Goal: Task Accomplishment & Management: Manage account settings

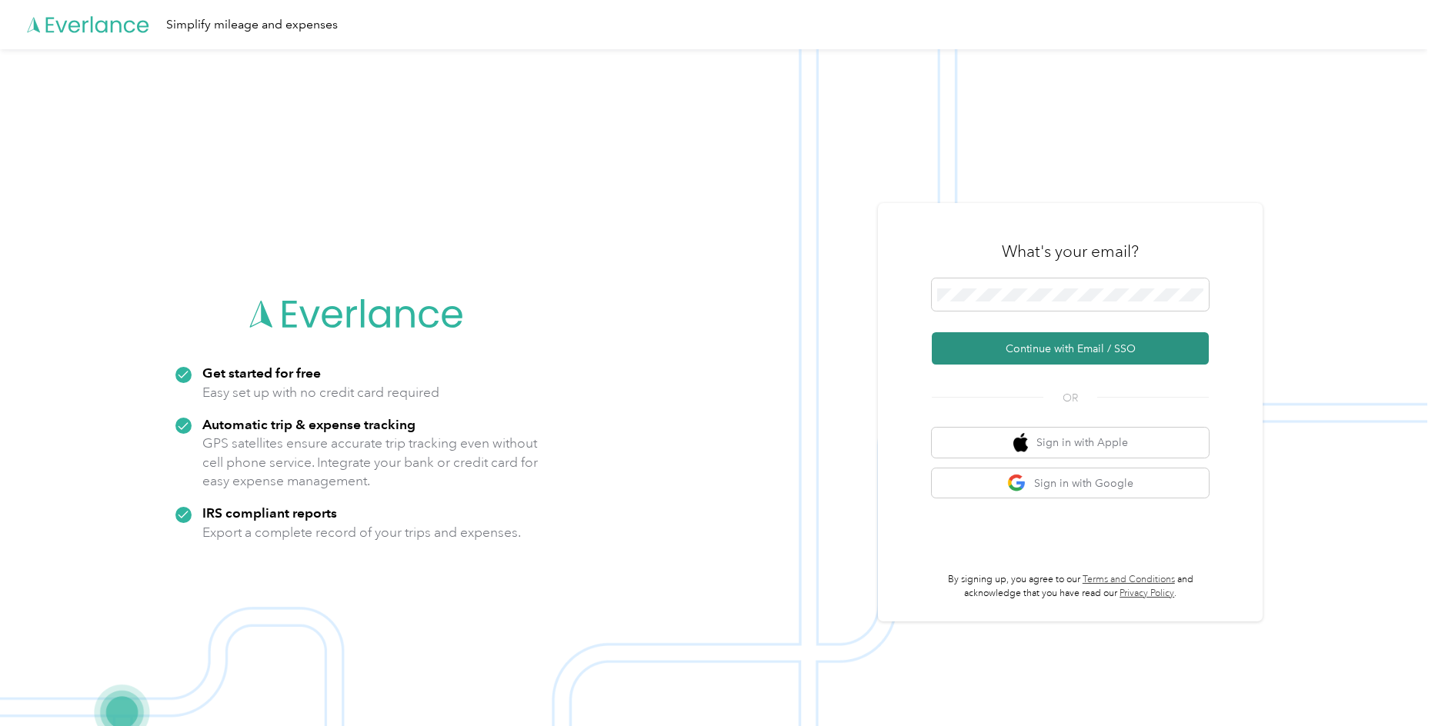
click at [1084, 352] on button "Continue with Email / SSO" at bounding box center [1070, 348] width 277 height 32
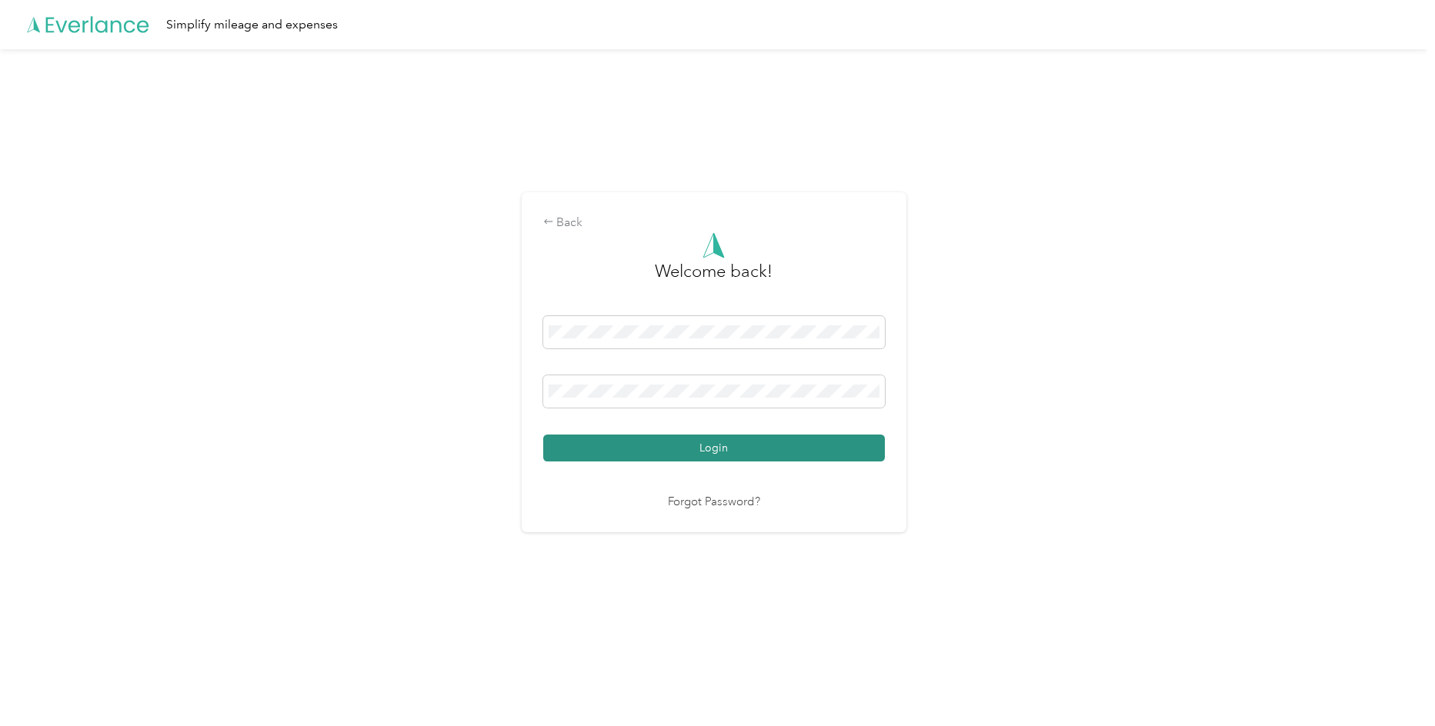
click at [739, 457] on button "Login" at bounding box center [714, 448] width 342 height 27
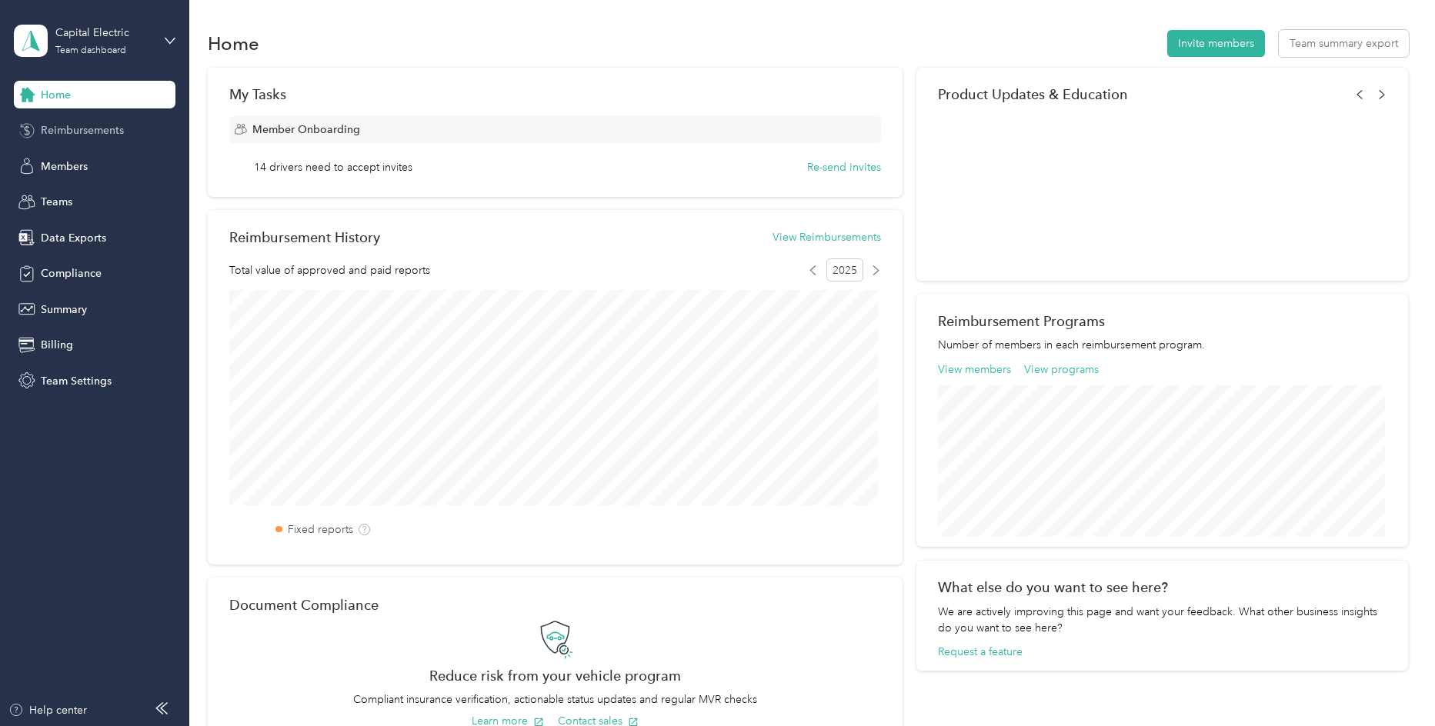
click at [81, 127] on span "Reimbursements" at bounding box center [82, 130] width 83 height 16
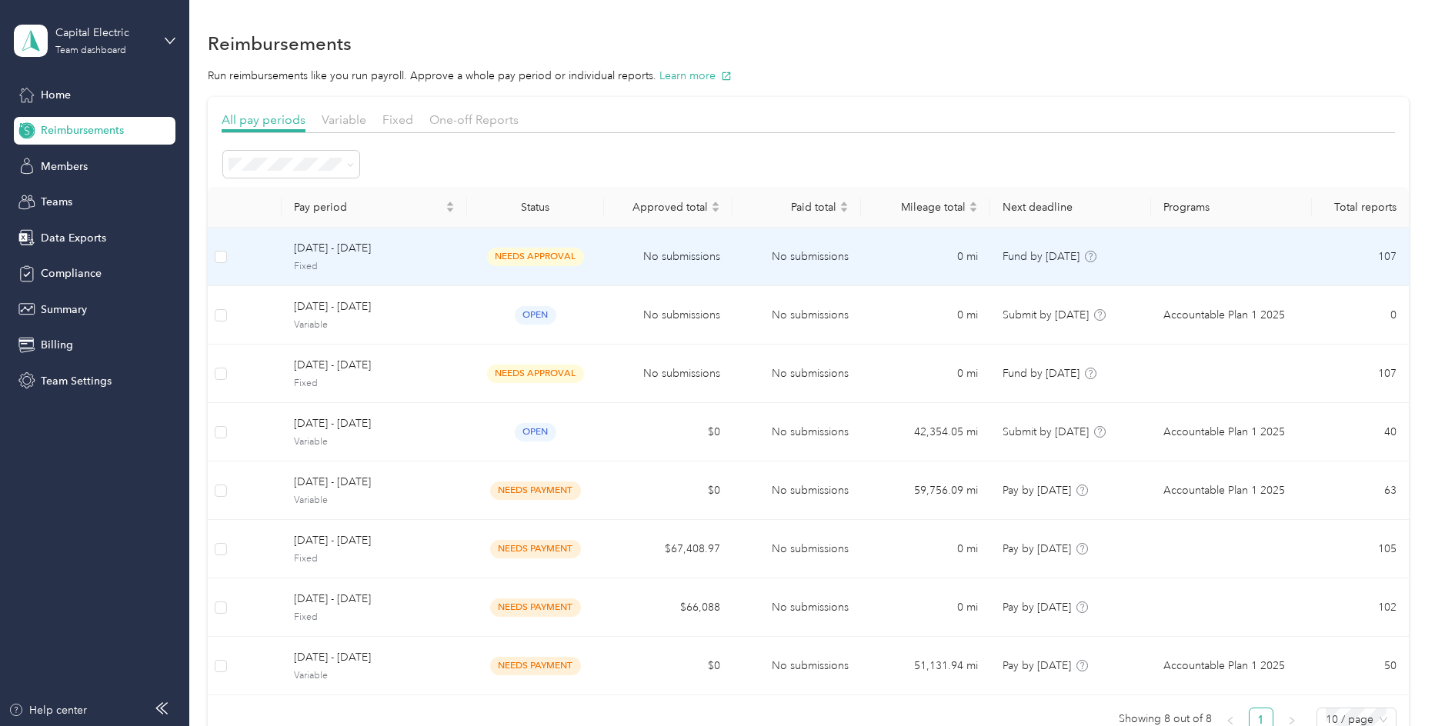
click at [367, 250] on span "[DATE] - [DATE]" at bounding box center [374, 248] width 161 height 17
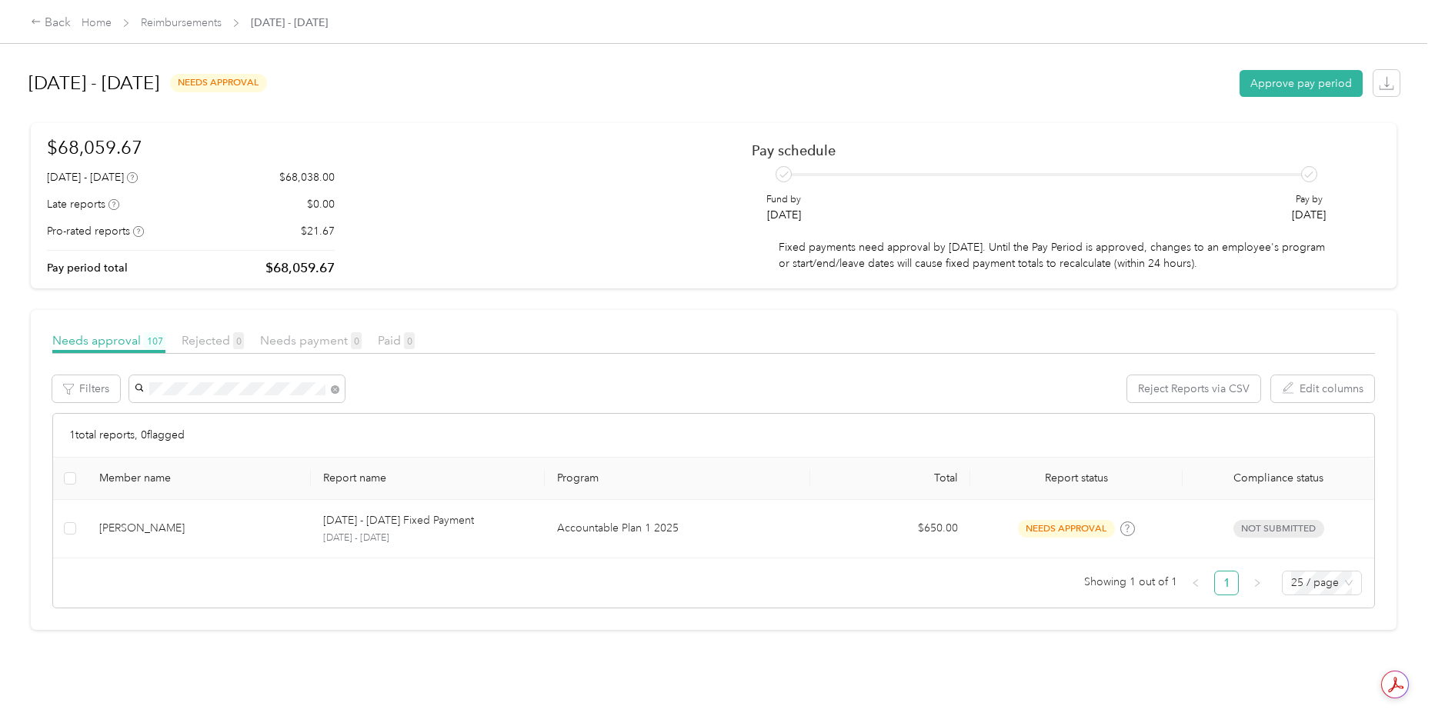
click at [201, 425] on li "[PERSON_NAME]" at bounding box center [235, 417] width 215 height 27
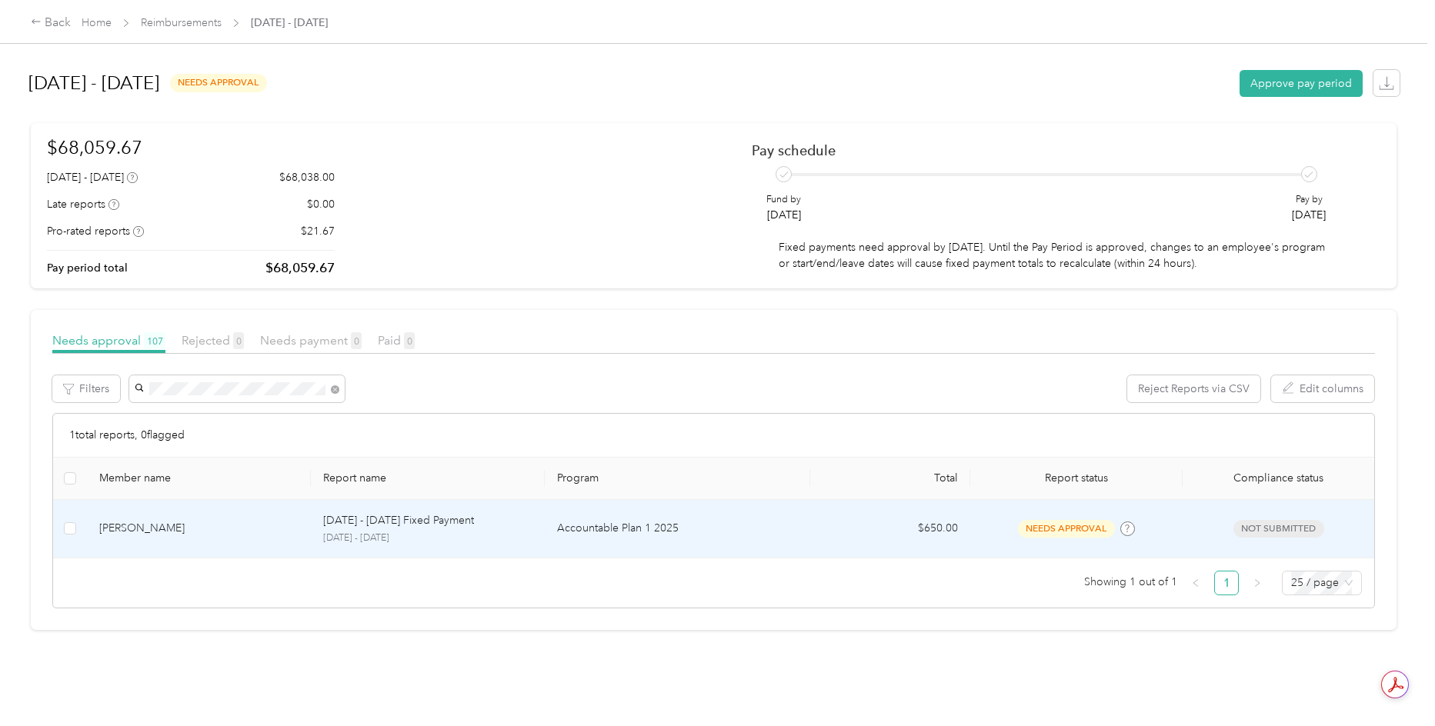
click at [386, 519] on p "[DATE] - [DATE] Fixed Payment" at bounding box center [398, 520] width 151 height 17
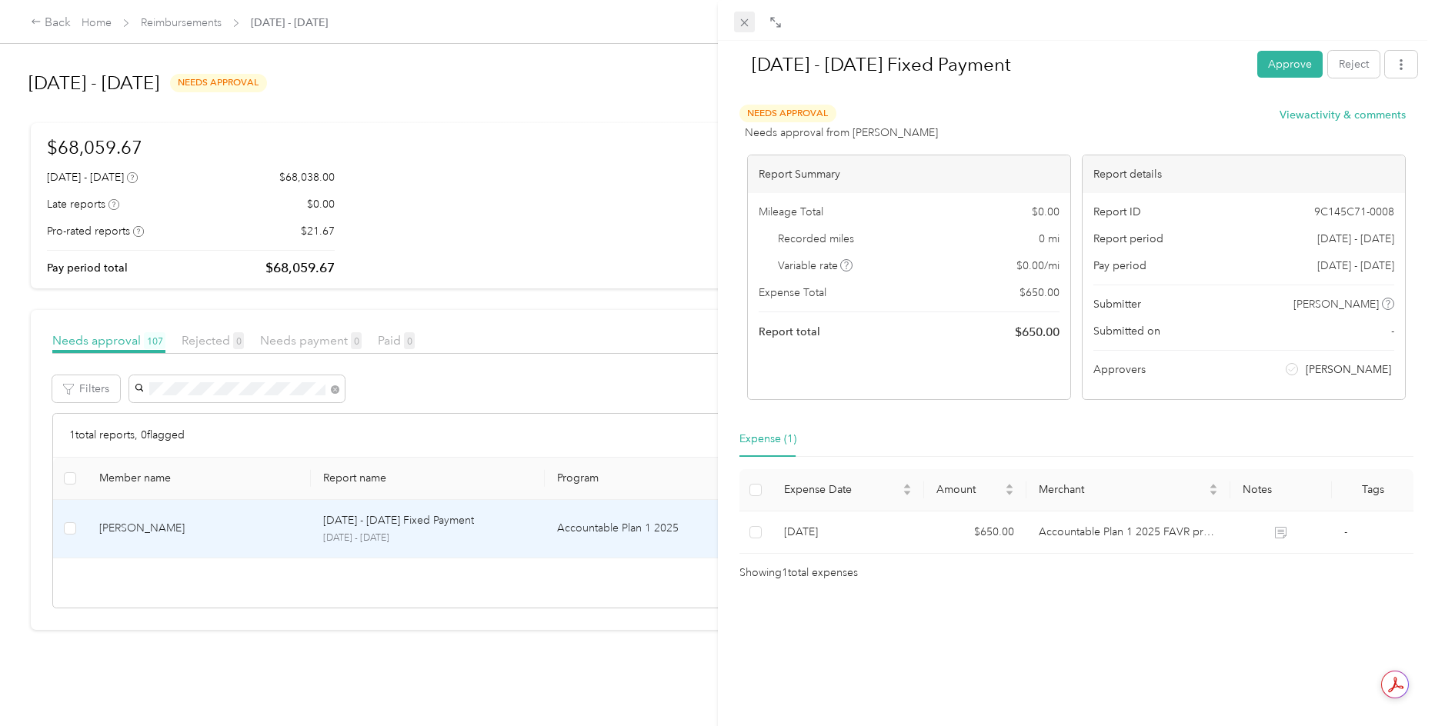
click at [745, 26] on icon at bounding box center [744, 22] width 13 height 13
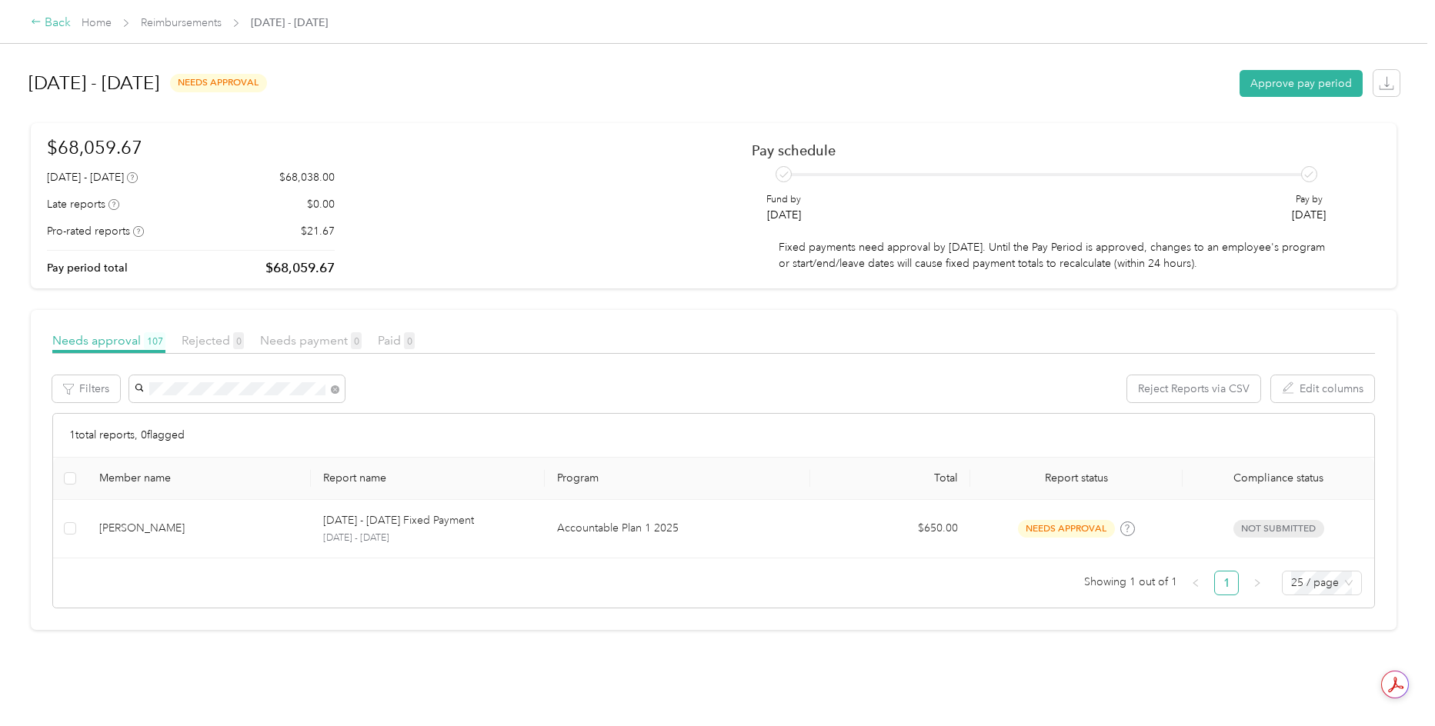
click at [41, 15] on div "Back" at bounding box center [51, 23] width 40 height 18
